Goal: Consume media (video, audio): Consume media (video, audio)

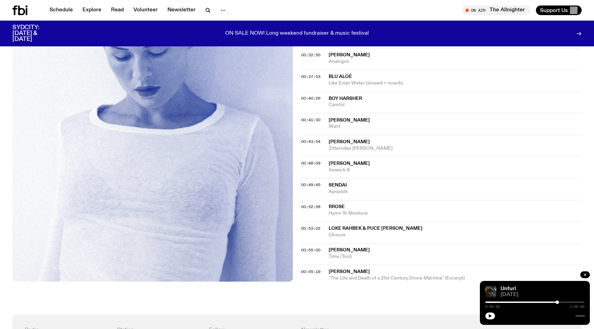
scroll to position [412, 0]
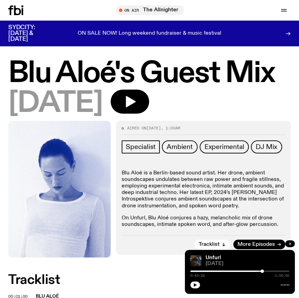
click at [290, 243] on icon "button" at bounding box center [290, 244] width 4 height 4
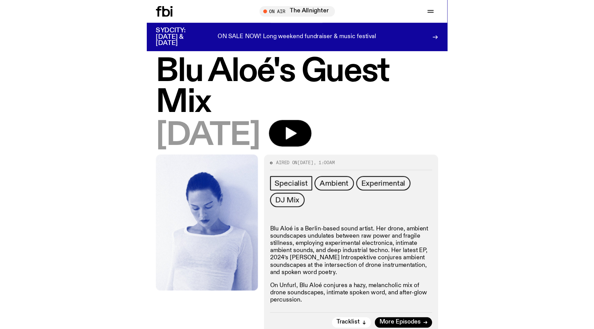
scroll to position [15, 0]
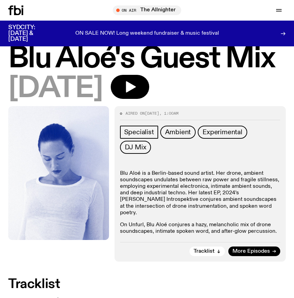
click at [279, 298] on span "Blu Aloé" at bounding box center [161, 301] width 250 height 7
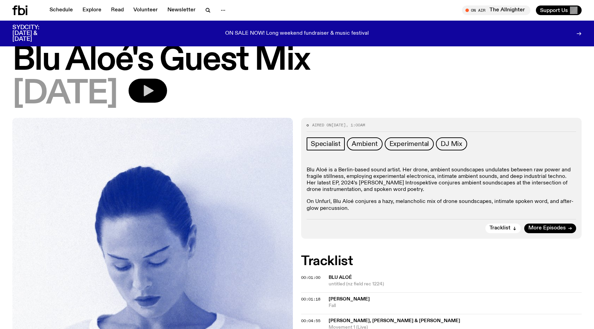
click at [167, 98] on button "button" at bounding box center [147, 91] width 38 height 24
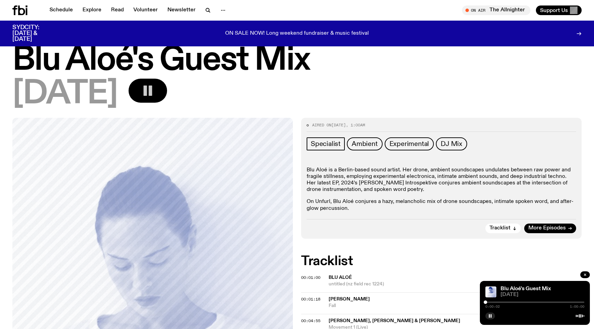
click at [491, 302] on div at bounding box center [534, 302] width 99 height 1
drag, startPoint x: 492, startPoint y: 302, endPoint x: 511, endPoint y: 303, distance: 19.3
click at [499, 303] on div at bounding box center [496, 302] width 3 height 3
drag, startPoint x: 511, startPoint y: 302, endPoint x: 534, endPoint y: 302, distance: 23.4
click at [513, 302] on div at bounding box center [510, 302] width 3 height 3
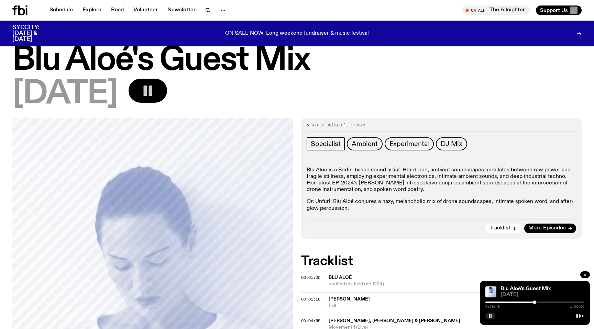
click at [155, 90] on icon "button" at bounding box center [148, 91] width 14 height 14
